Goal: Task Accomplishment & Management: Complete application form

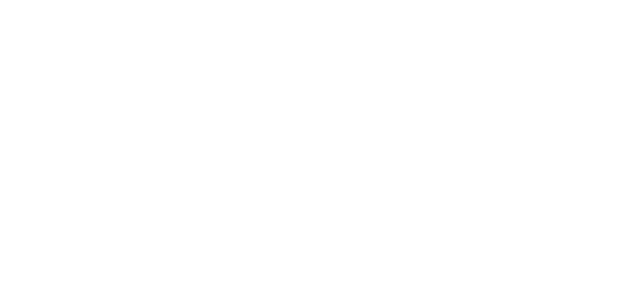
select select "*"
select select "**"
select select "****"
select select "*"
select select "**"
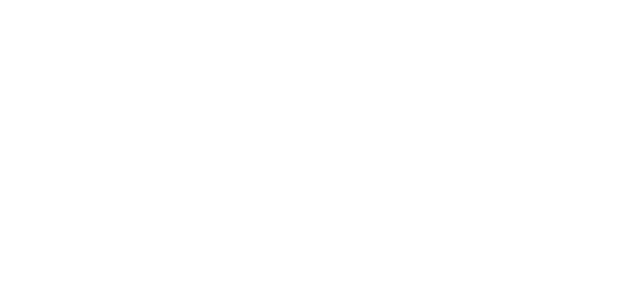
select select "****"
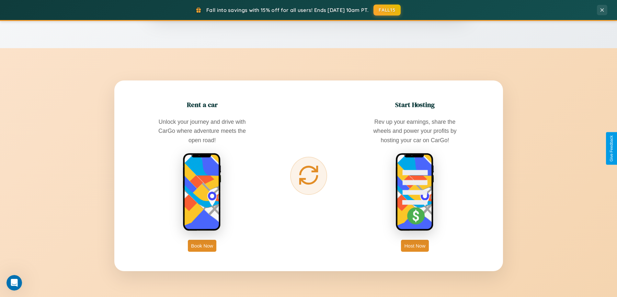
scroll to position [1245, 0]
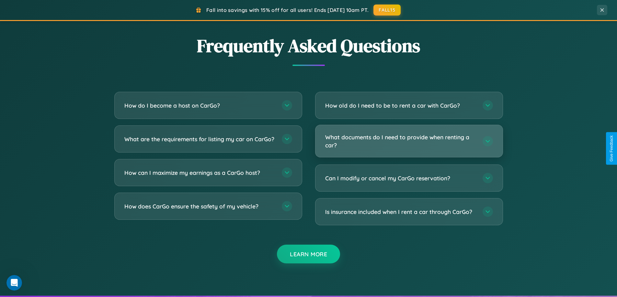
click at [408, 142] on h3 "What documents do I need to provide when renting a car?" at bounding box center [400, 141] width 151 height 16
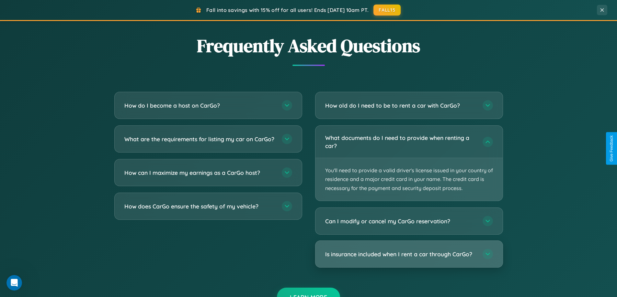
click at [408, 255] on h3 "Is insurance included when I rent a car through CarGo?" at bounding box center [400, 255] width 151 height 8
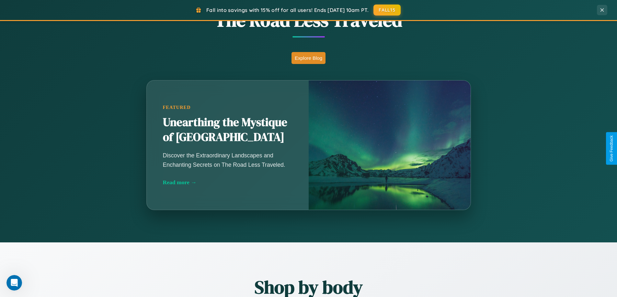
scroll to position [279, 0]
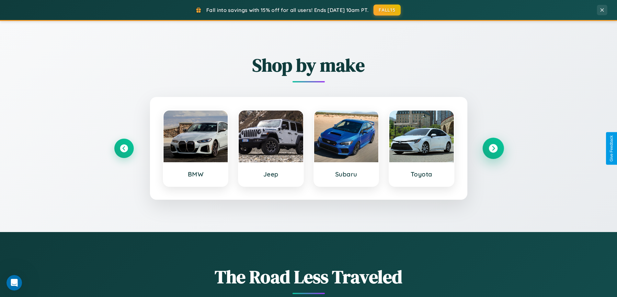
click at [493, 149] on icon at bounding box center [492, 148] width 9 height 9
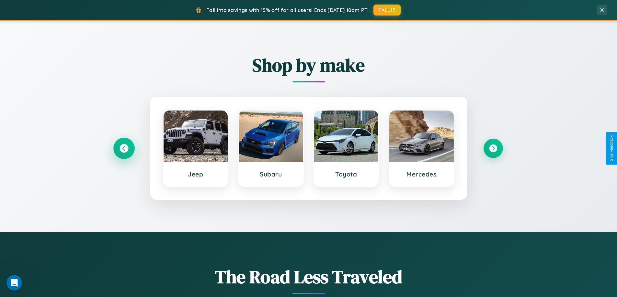
click at [124, 149] on icon at bounding box center [123, 148] width 9 height 9
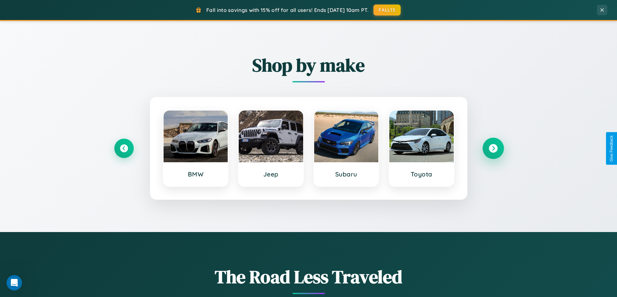
click at [493, 149] on icon at bounding box center [492, 148] width 9 height 9
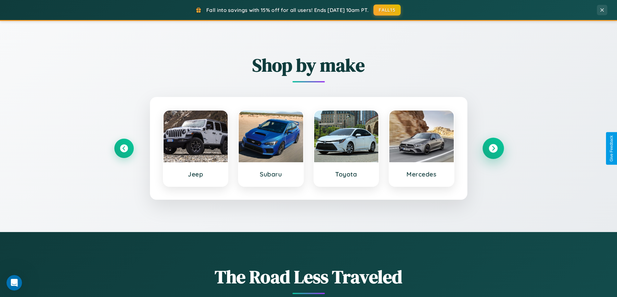
click at [493, 149] on icon at bounding box center [492, 148] width 9 height 9
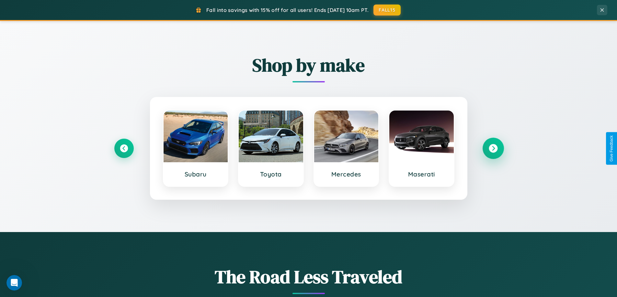
scroll to position [1040, 0]
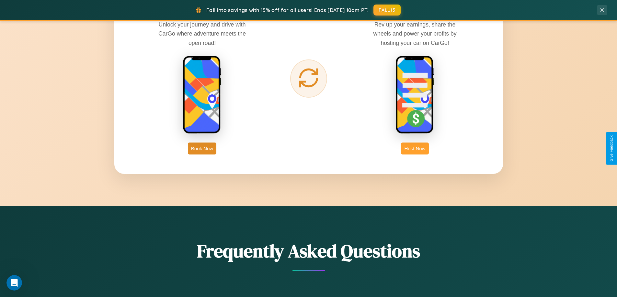
click at [415, 149] on button "Host Now" at bounding box center [415, 149] width 28 height 12
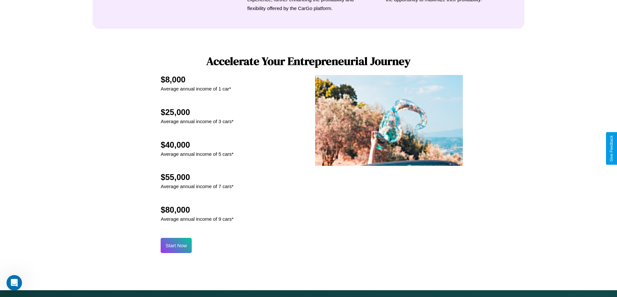
scroll to position [875, 0]
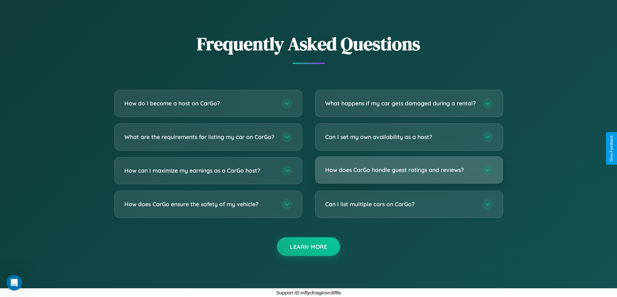
click at [408, 170] on h3 "How does CarGo handle guest ratings and reviews?" at bounding box center [400, 170] width 151 height 8
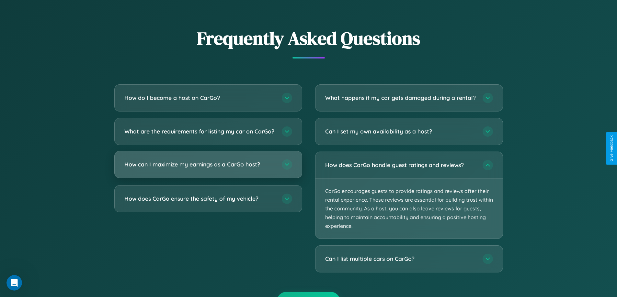
click at [208, 169] on h3 "How can I maximize my earnings as a CarGo host?" at bounding box center [199, 165] width 151 height 8
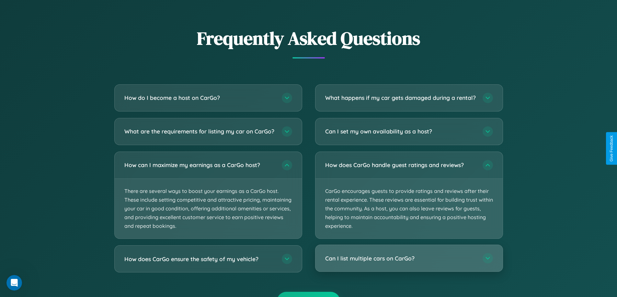
click at [408, 263] on h3 "Can I list multiple cars on CarGo?" at bounding box center [400, 259] width 151 height 8
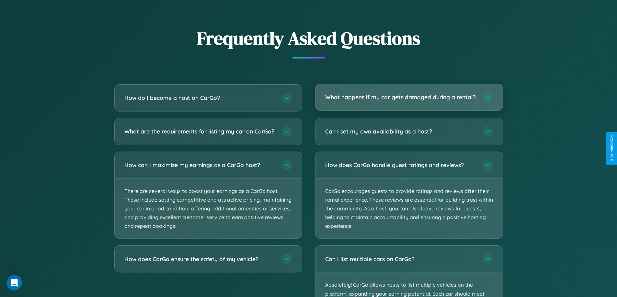
click at [408, 101] on h3 "What happens if my car gets damaged during a rental?" at bounding box center [400, 97] width 151 height 8
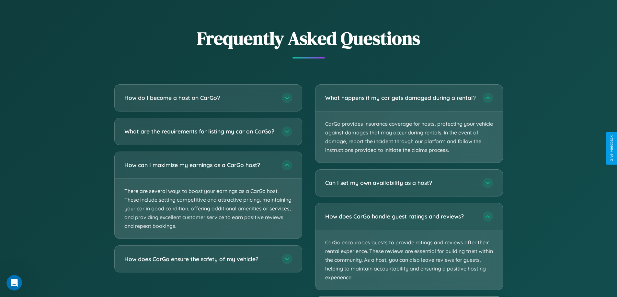
scroll to position [959, 0]
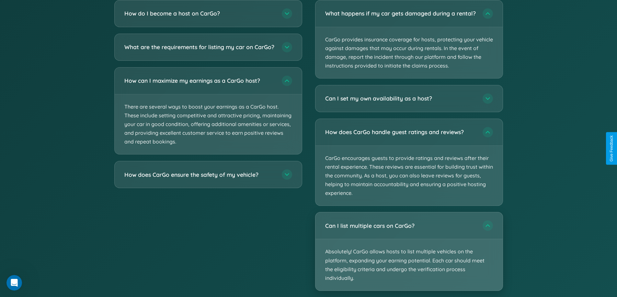
click at [408, 257] on p "Absolutely! CarGo allows hosts to list multiple vehicles on the platform, expan…" at bounding box center [408, 265] width 187 height 51
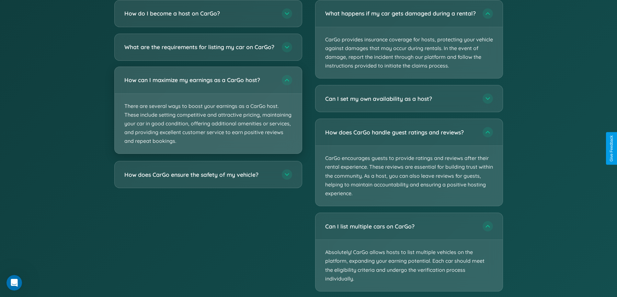
click at [208, 116] on p "There are several ways to boost your earnings as a CarGo host. These include se…" at bounding box center [208, 124] width 187 height 60
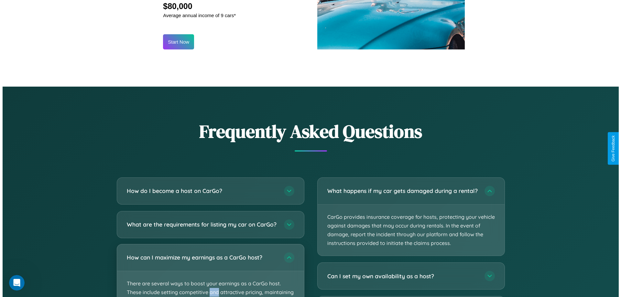
scroll to position [675, 0]
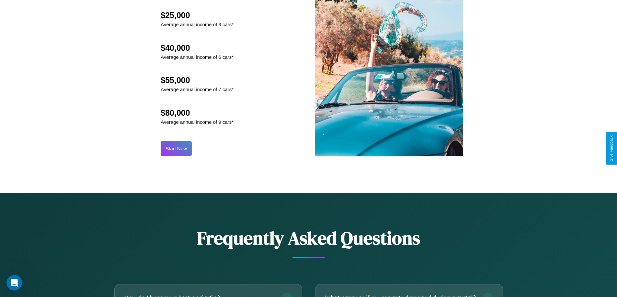
click at [176, 149] on button "Start Now" at bounding box center [176, 148] width 31 height 15
